Goal: Navigation & Orientation: Understand site structure

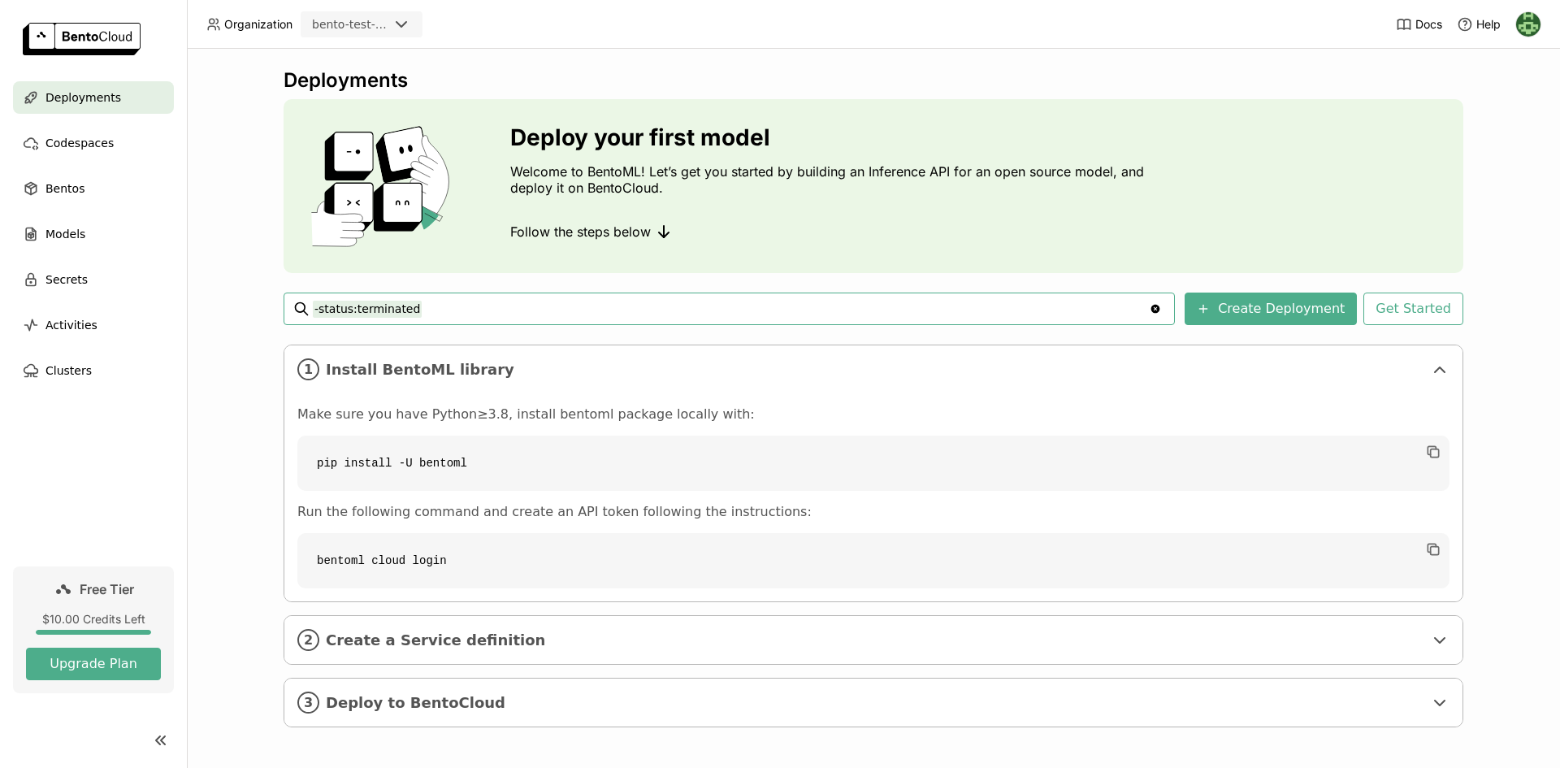
scroll to position [3, 0]
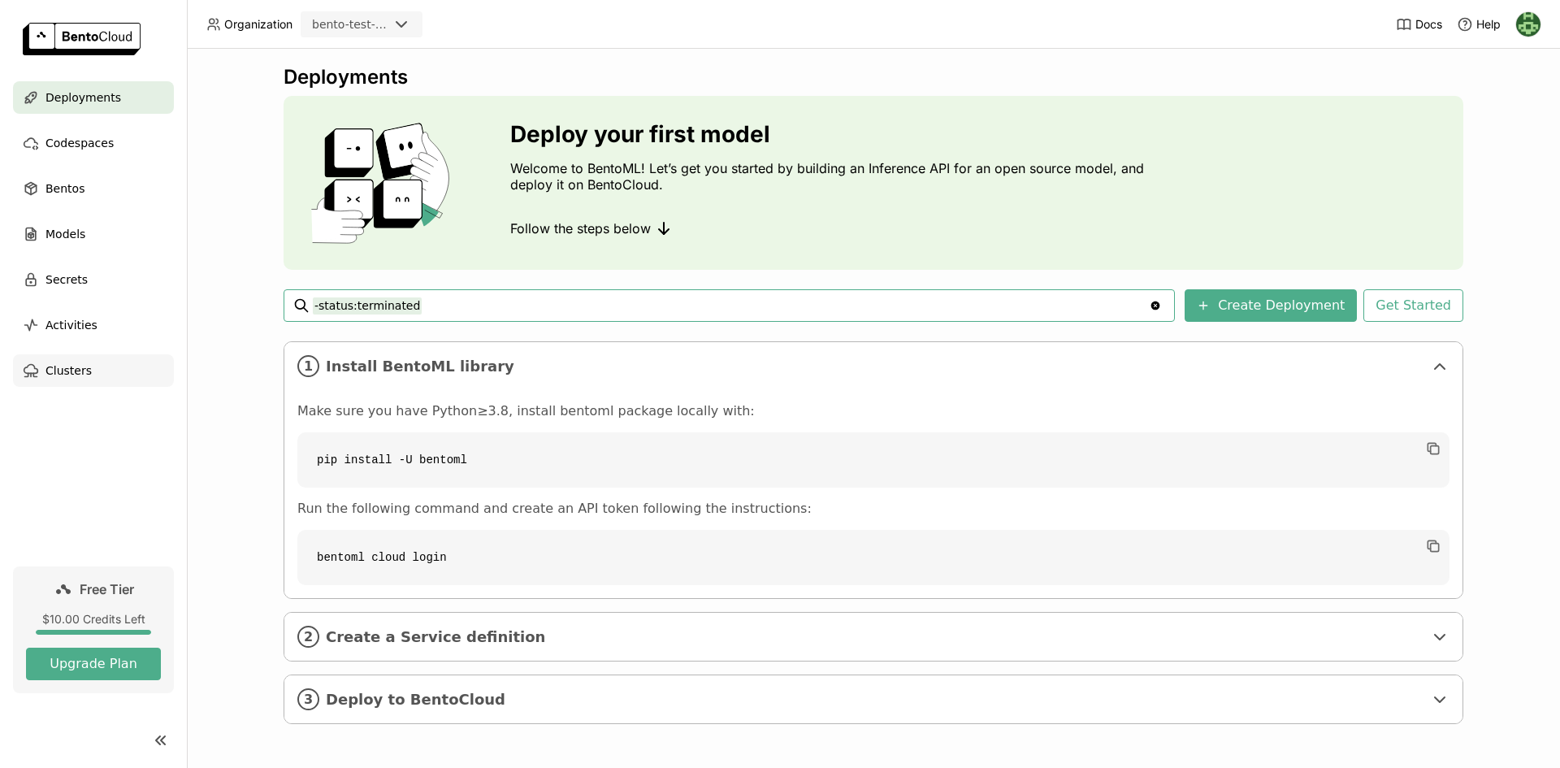
click at [76, 383] on div "Clusters" at bounding box center [93, 370] width 161 height 32
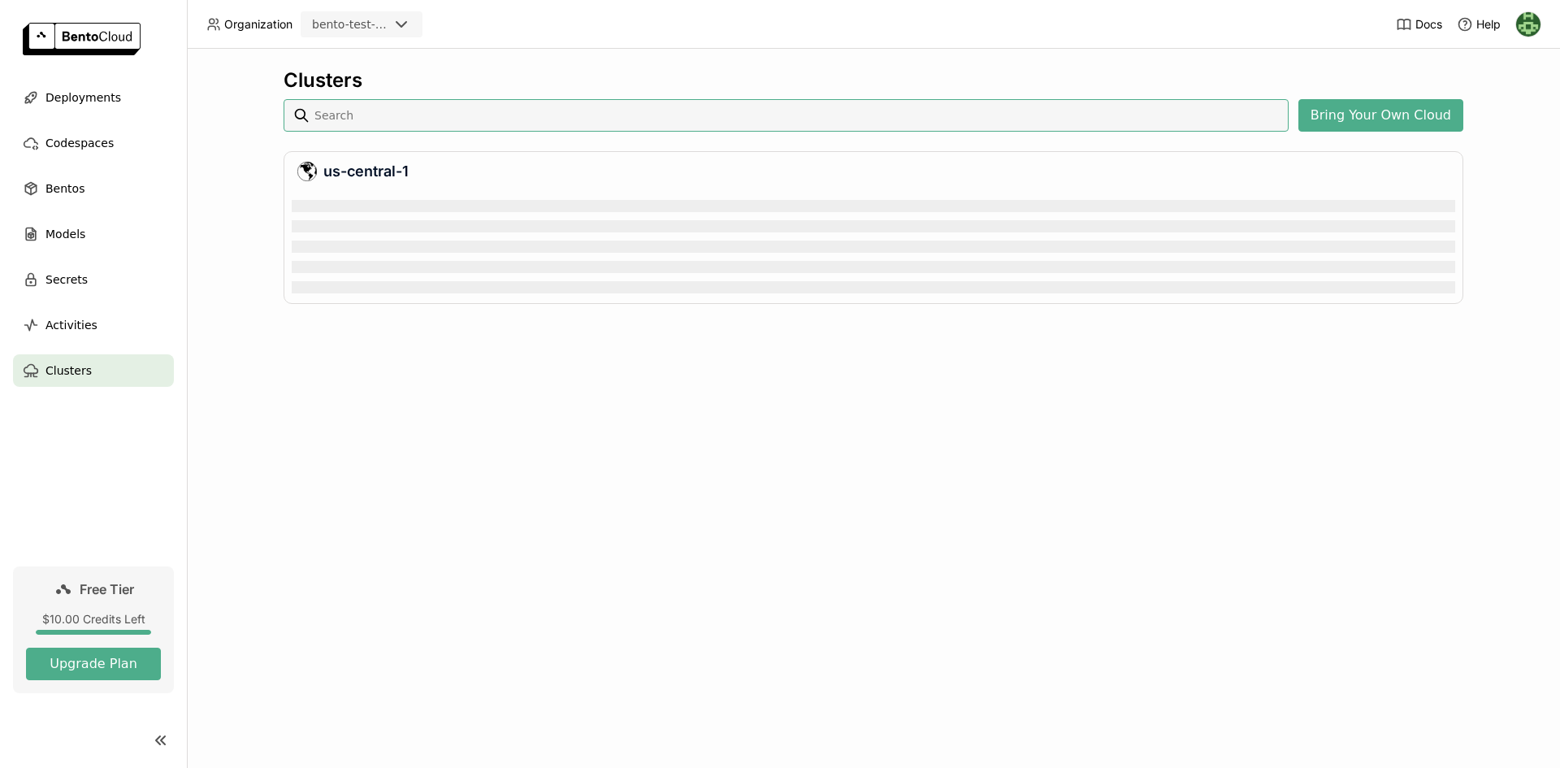
scroll to position [99, 1157]
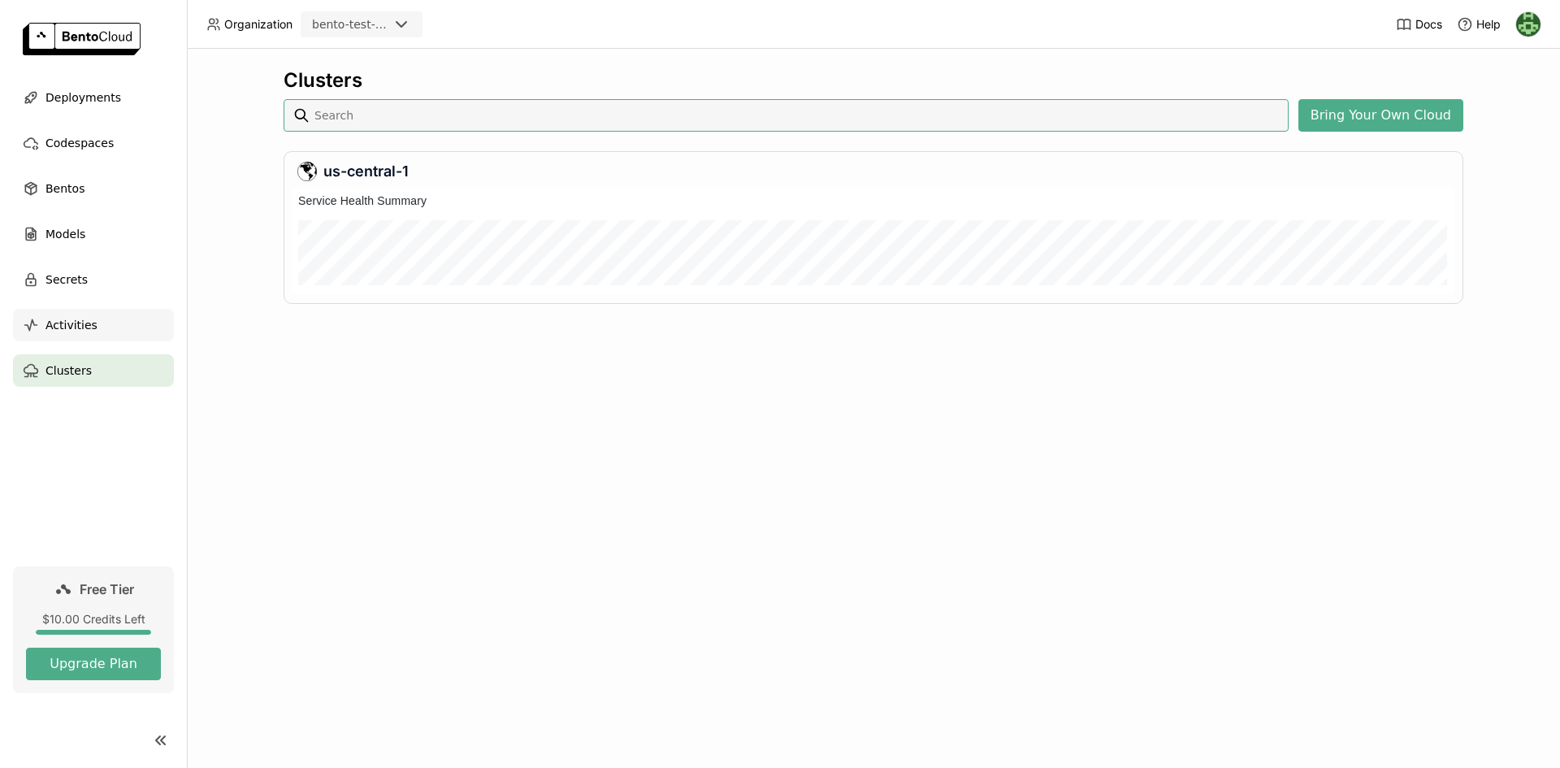
click at [70, 332] on span "Activities" at bounding box center [71, 324] width 52 height 19
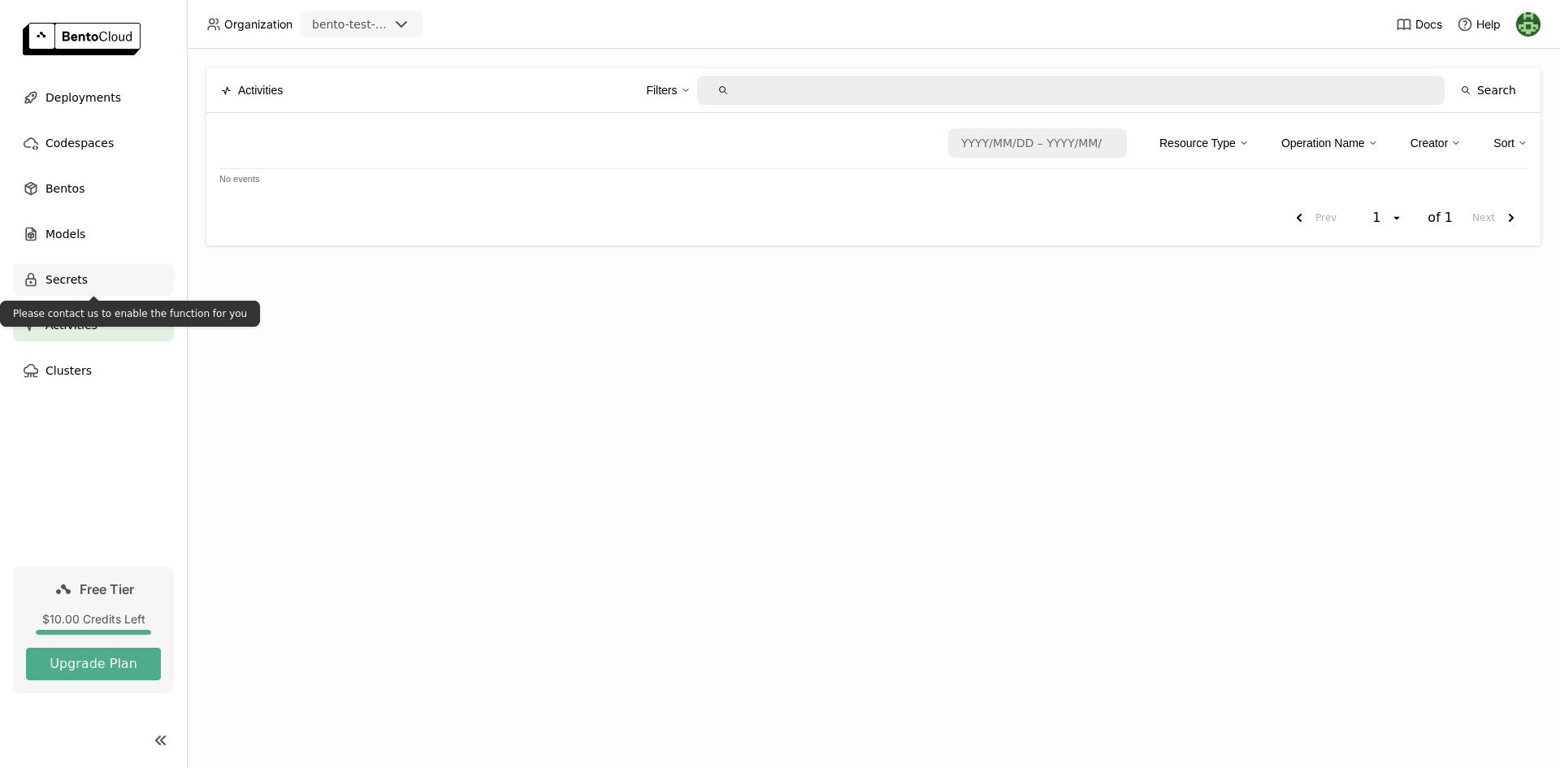
click at [83, 269] on div "Secrets" at bounding box center [93, 279] width 161 height 32
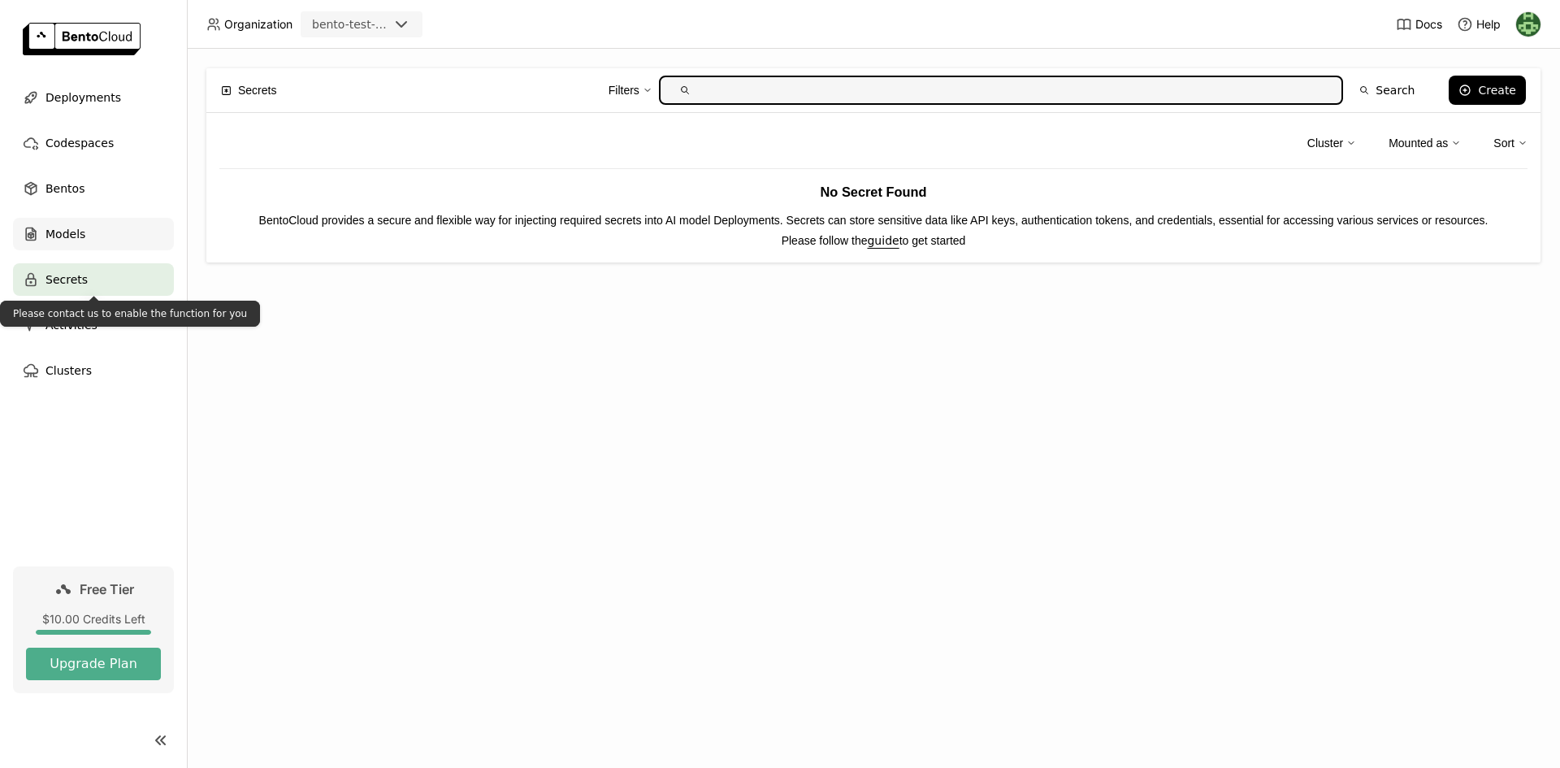
click at [83, 234] on div "Models" at bounding box center [93, 234] width 161 height 32
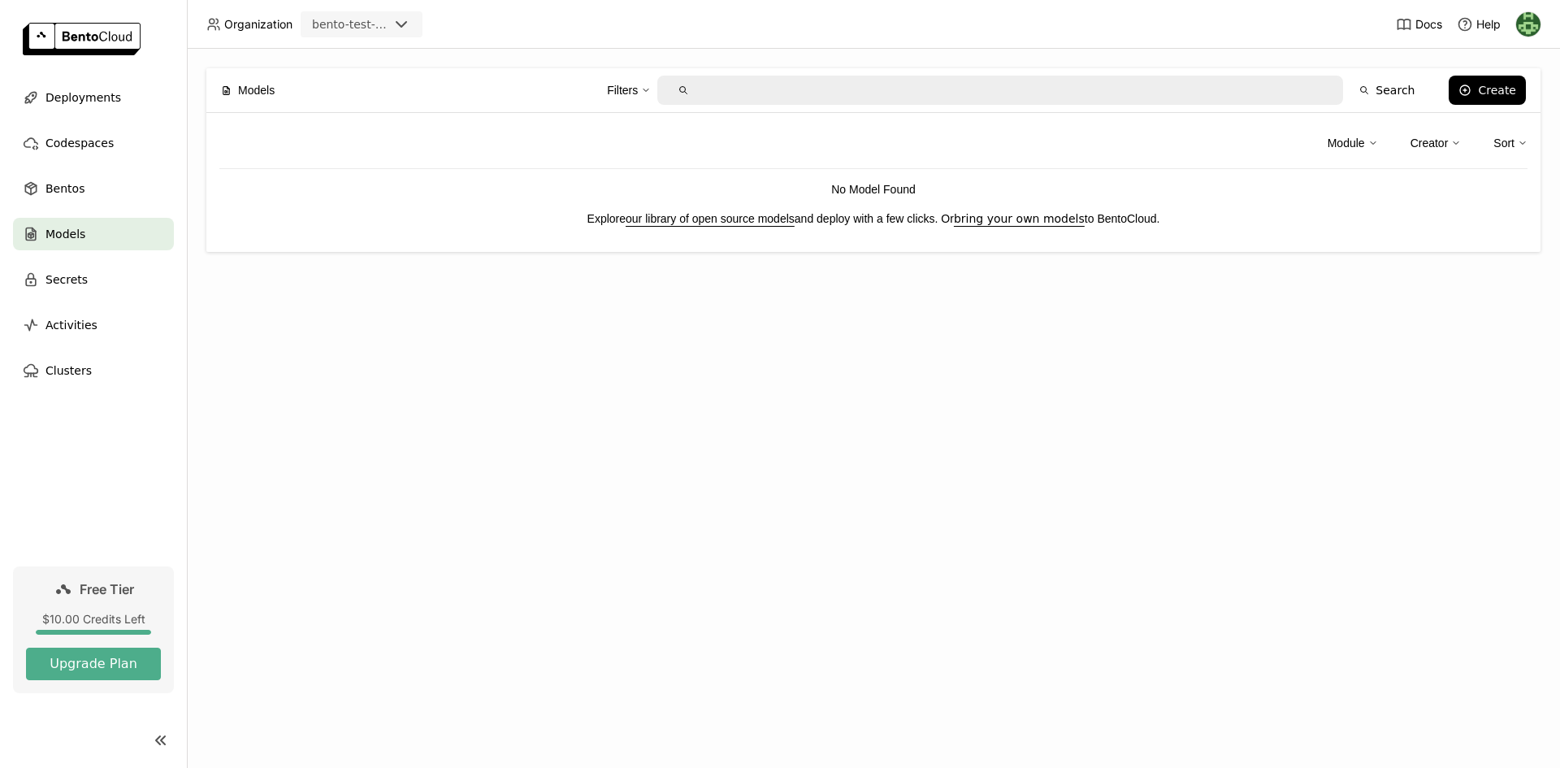
click at [694, 219] on link "our library of open source models" at bounding box center [709, 218] width 169 height 13
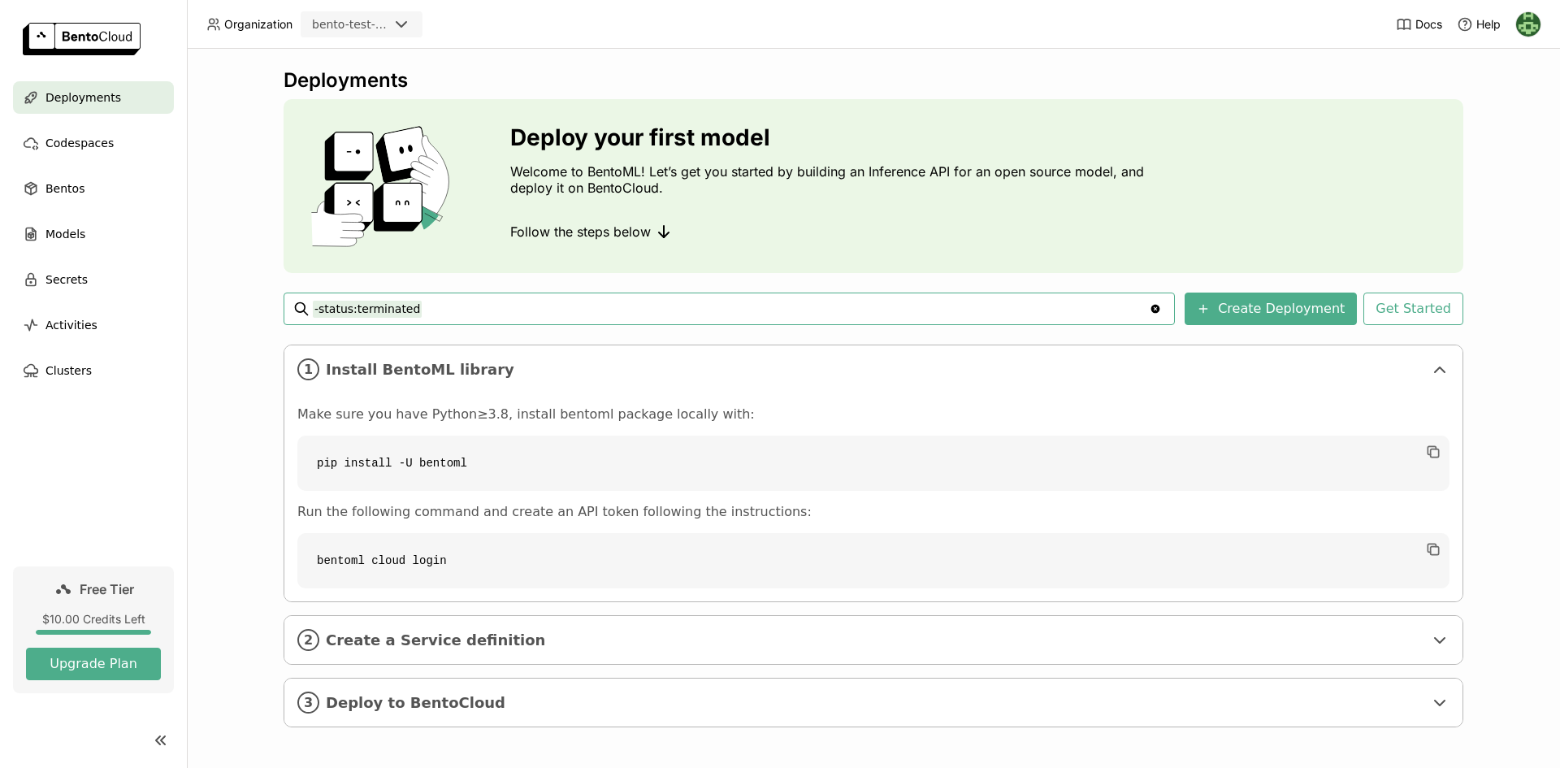
click at [1162, 307] on icon "Clear value" at bounding box center [1155, 308] width 13 height 13
click at [75, 234] on span "Models" at bounding box center [65, 233] width 40 height 19
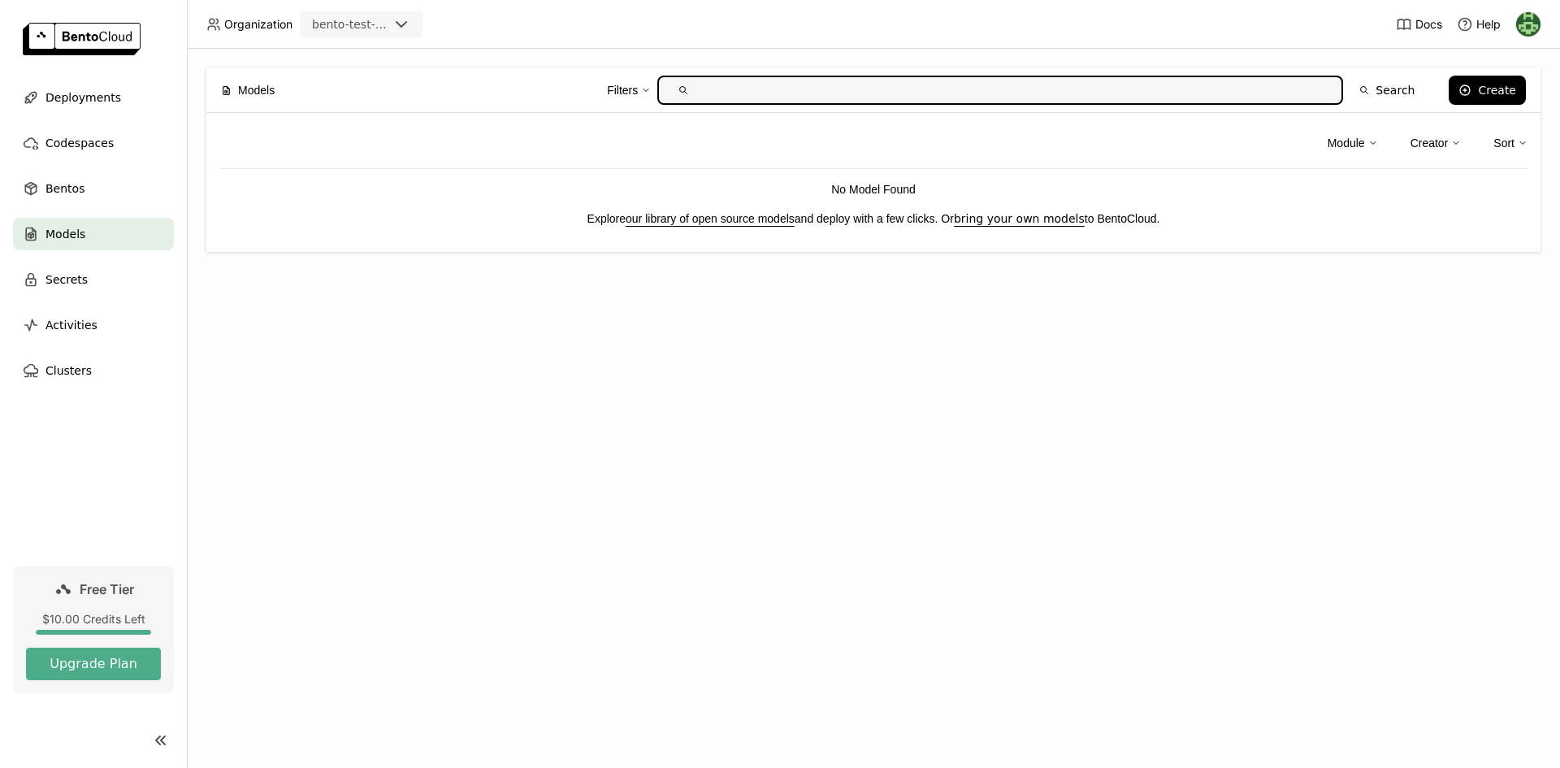
click at [778, 216] on link "our library of open source models" at bounding box center [709, 218] width 169 height 13
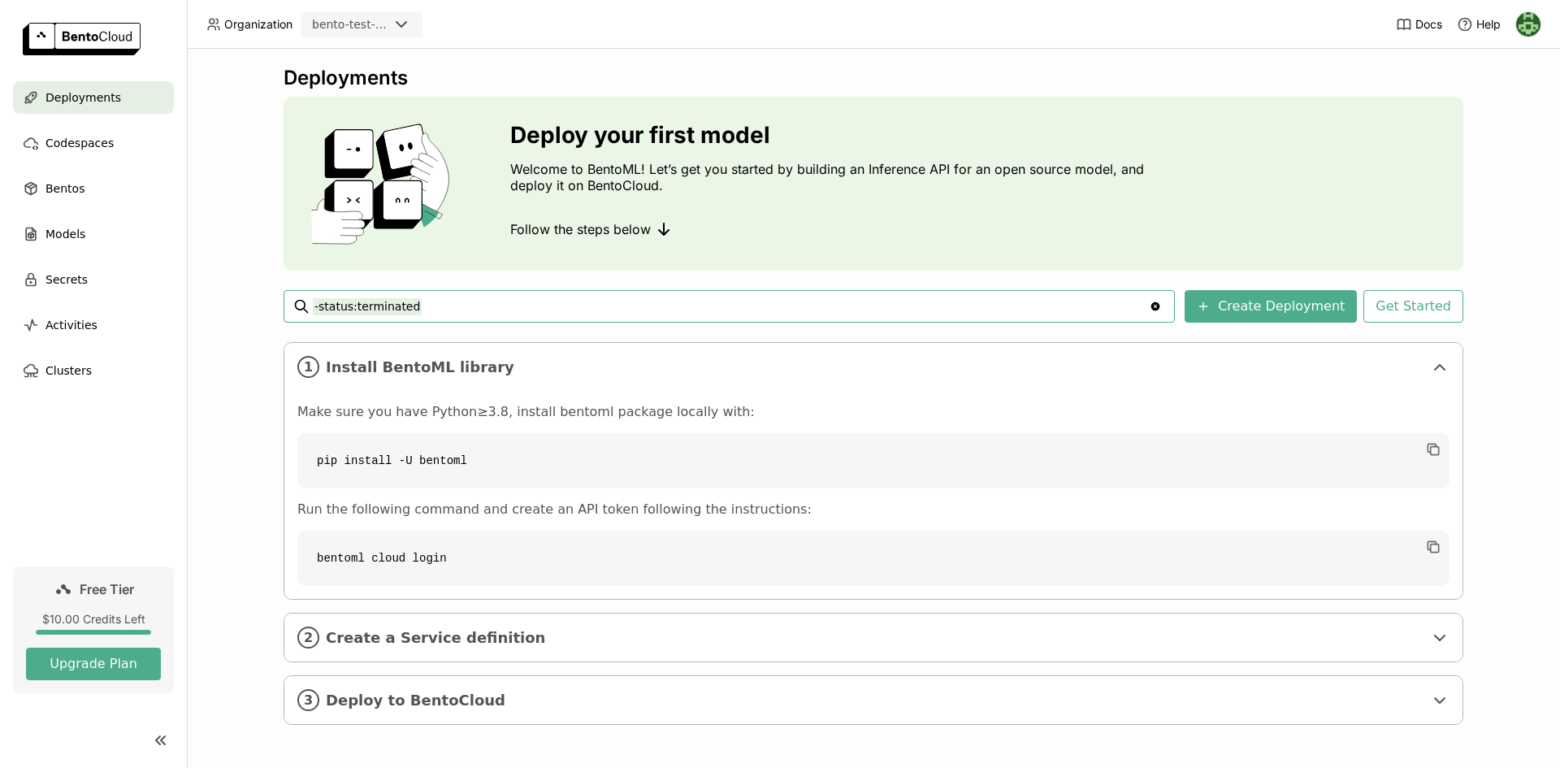
scroll to position [3, 0]
